Goal: Task Accomplishment & Management: Manage account settings

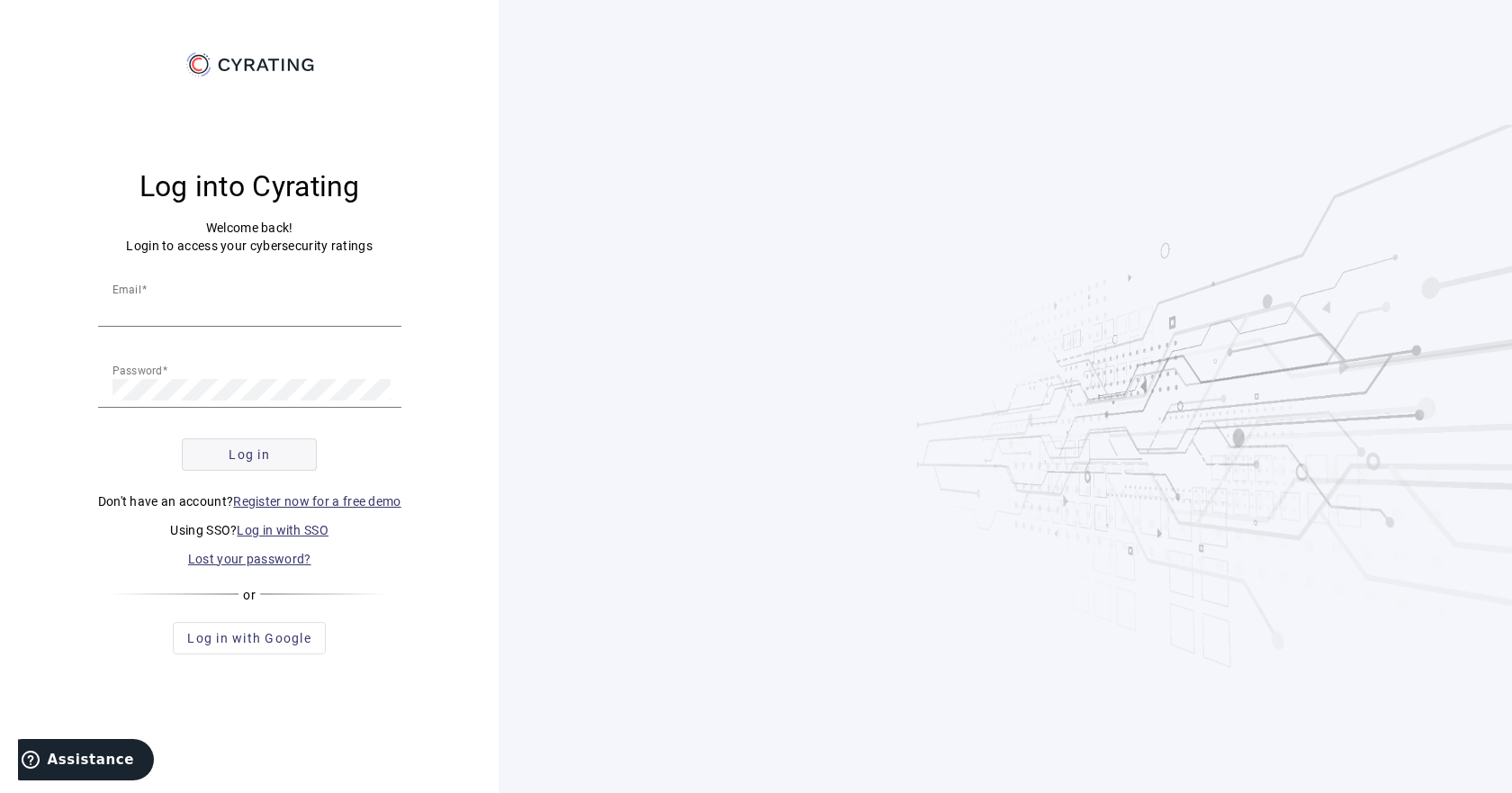
type input "[EMAIL_ADDRESS][DOMAIN_NAME]"
click at [282, 457] on span "submit" at bounding box center [250, 454] width 133 height 43
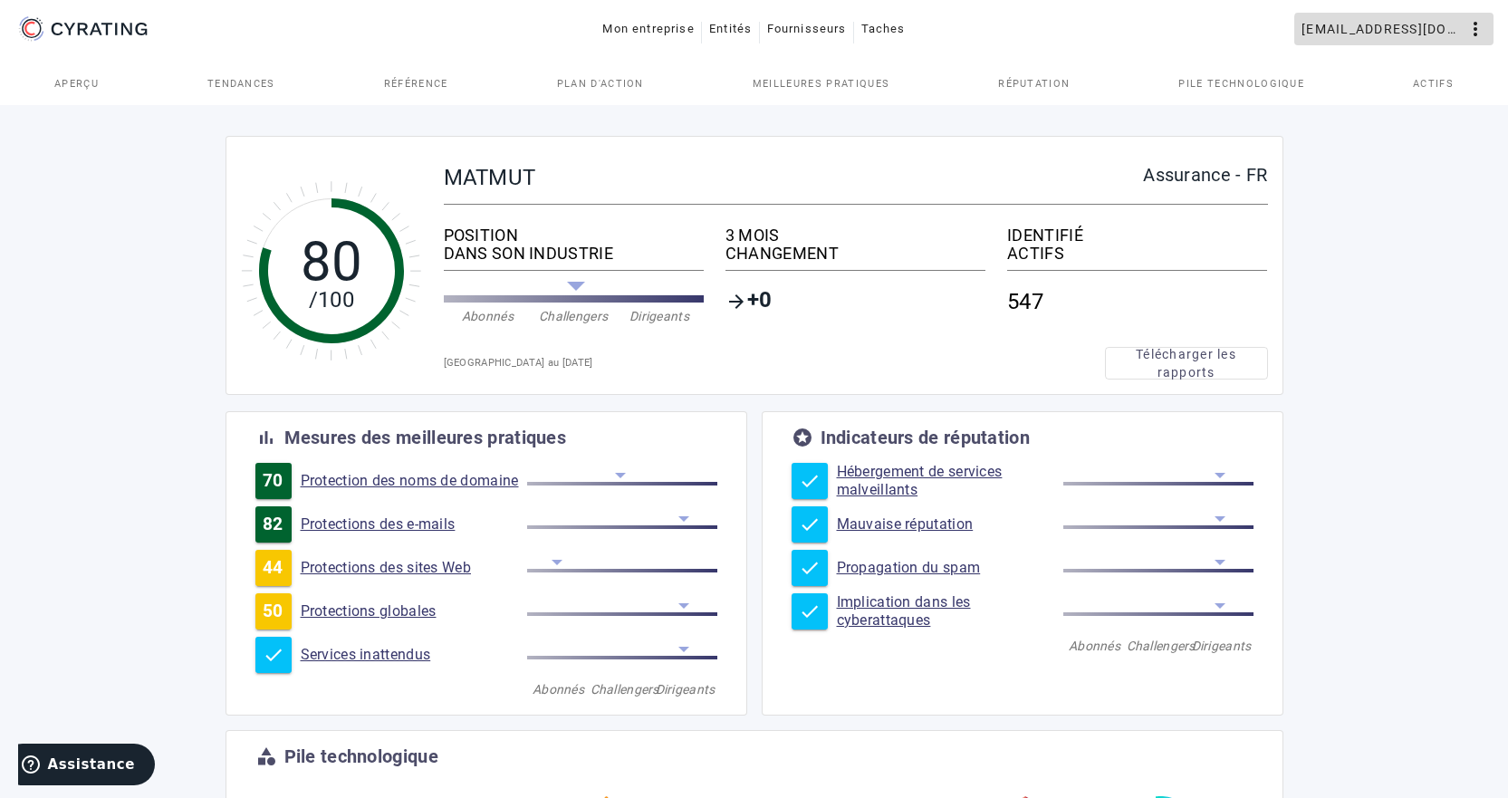
click at [1467, 34] on mat-icon "more_vert" at bounding box center [1475, 29] width 22 height 22
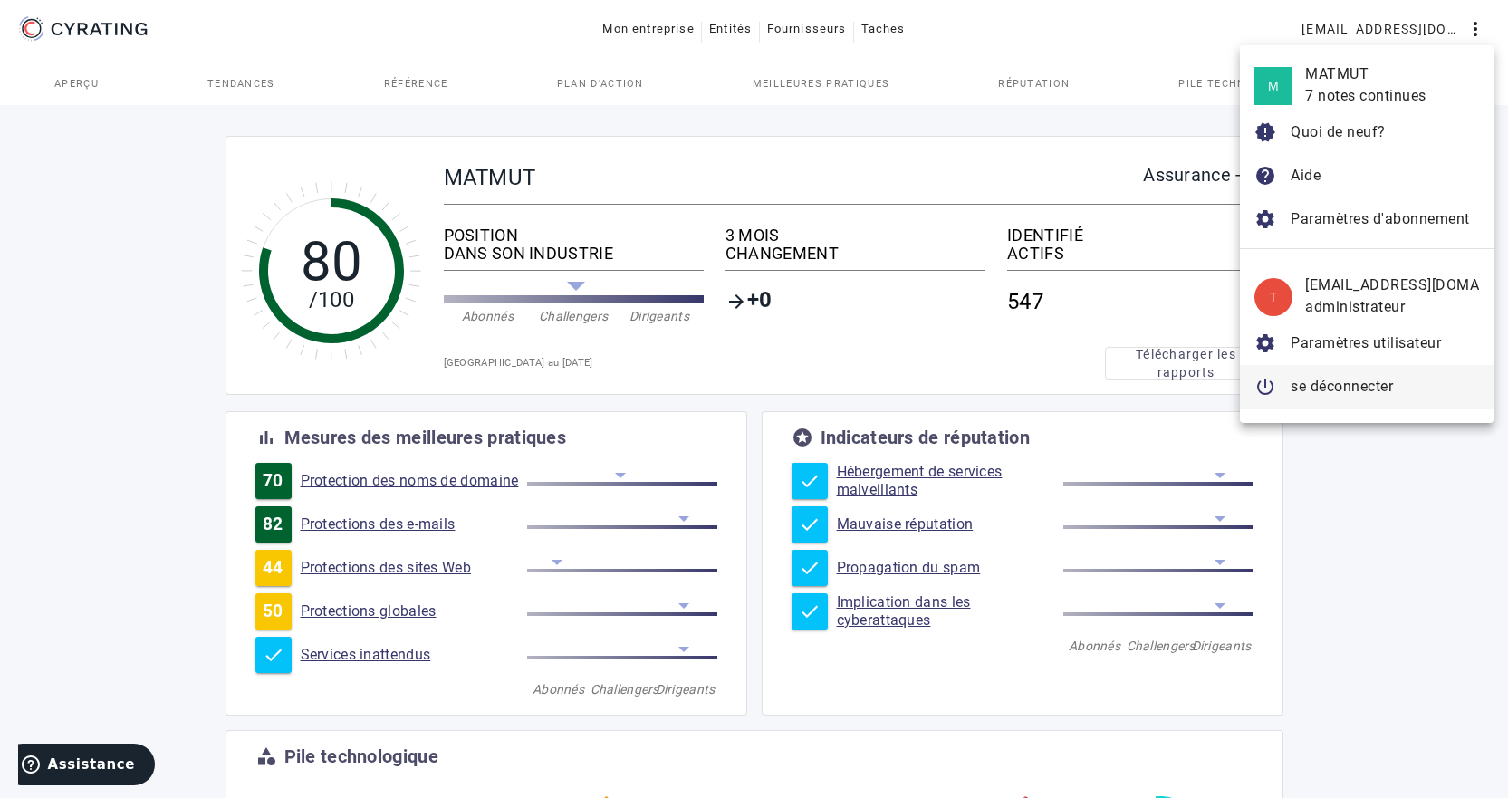
click at [1298, 390] on font "se déconnecter" at bounding box center [1341, 386] width 102 height 17
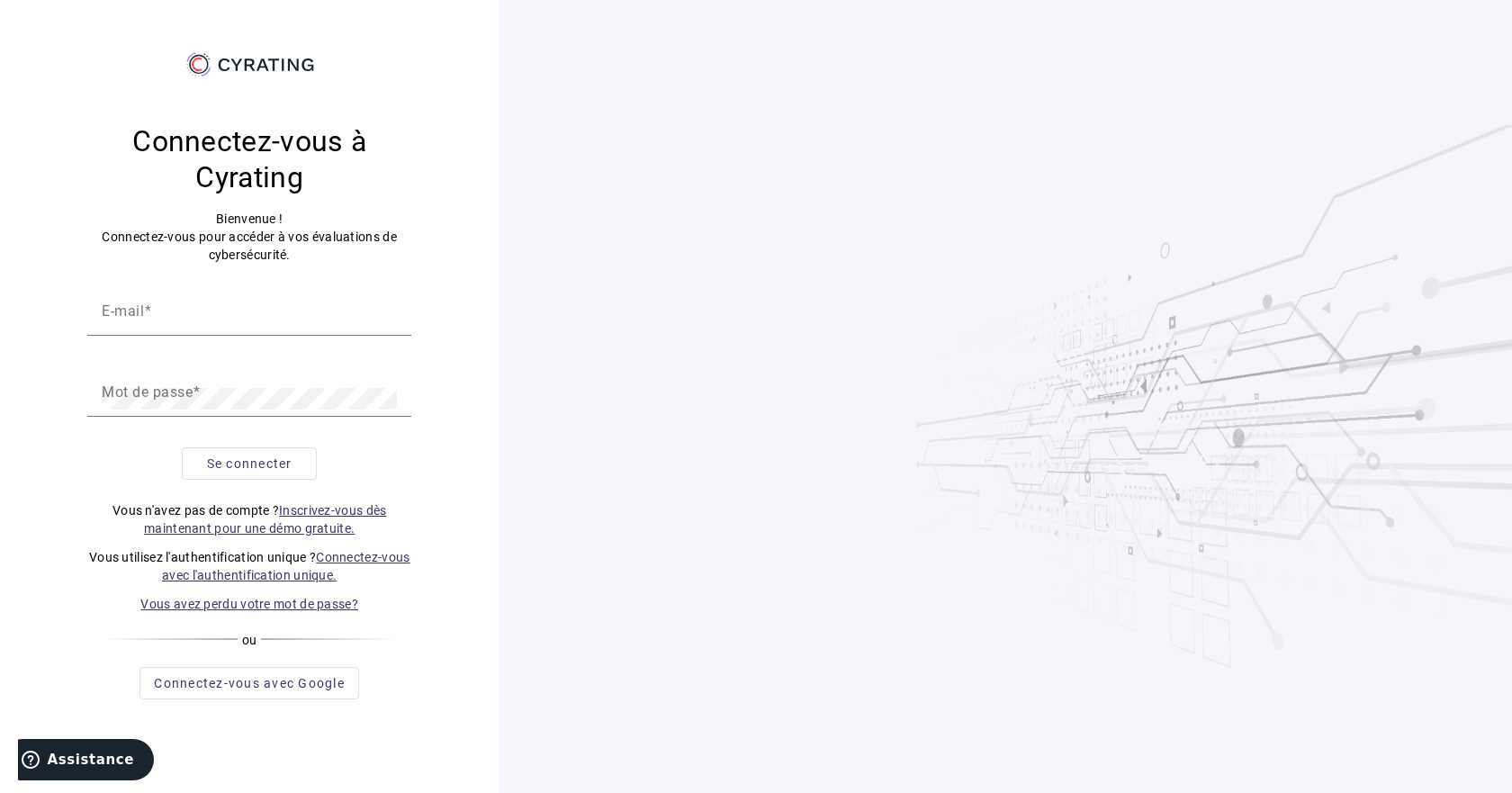
type input "[EMAIL_ADDRESS][DOMAIN_NAME]"
